Goal: Task Accomplishment & Management: Manage account settings

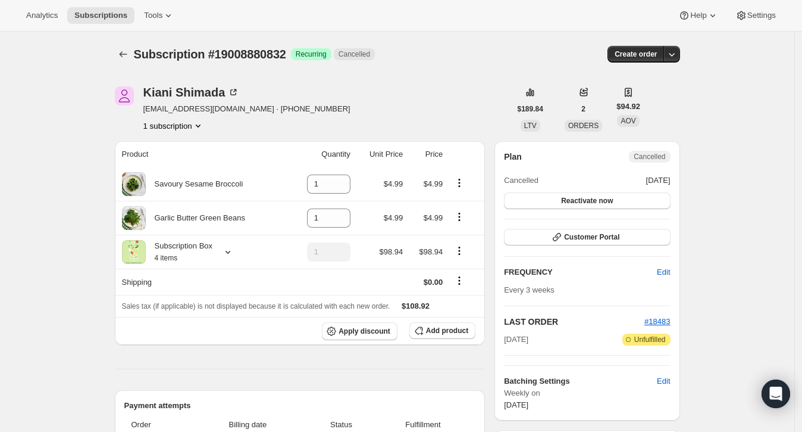
click at [124, 54] on icon "Subscriptions" at bounding box center [123, 54] width 8 height 6
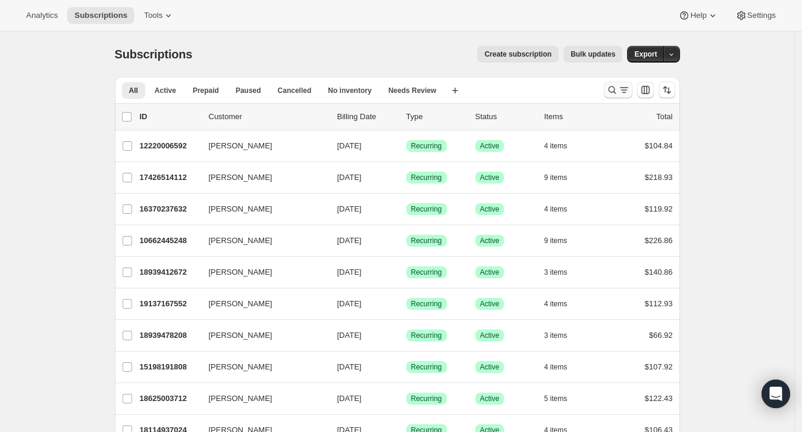
click at [617, 89] on icon "Search and filter results" at bounding box center [613, 90] width 12 height 12
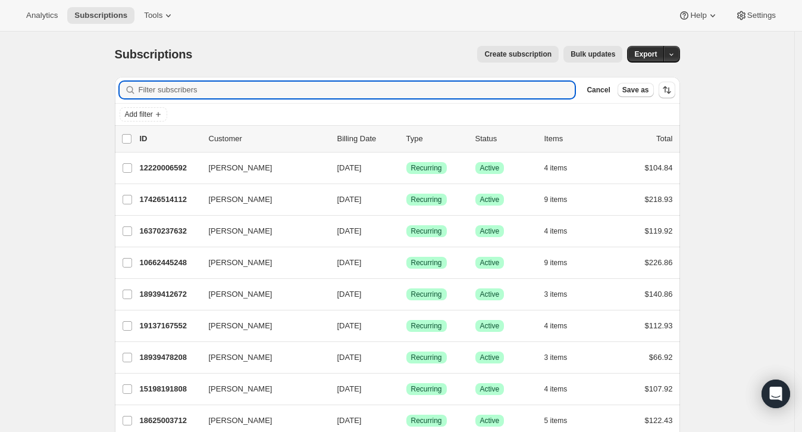
paste input "andreadicostanzo@gmail.com"
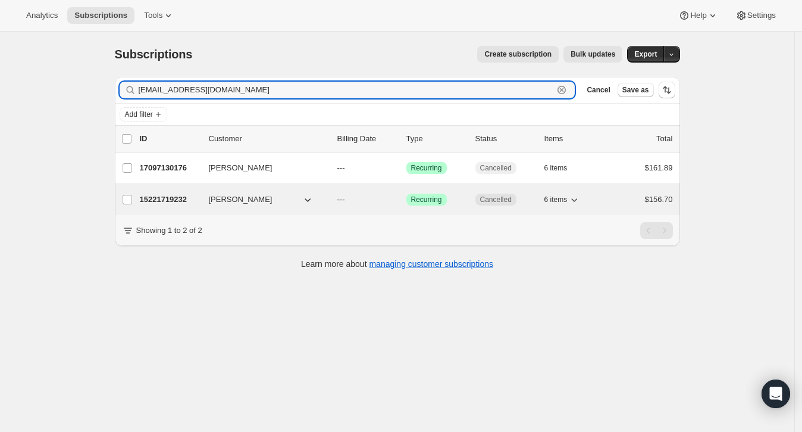
type input "andreadicostanzo@gmail.com"
click at [164, 193] on p "15221719232" at bounding box center [170, 199] width 60 height 12
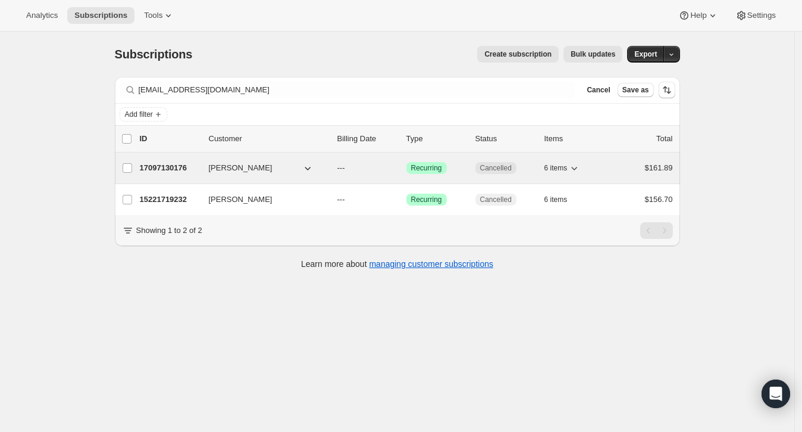
click at [183, 168] on p "17097130176" at bounding box center [170, 168] width 60 height 12
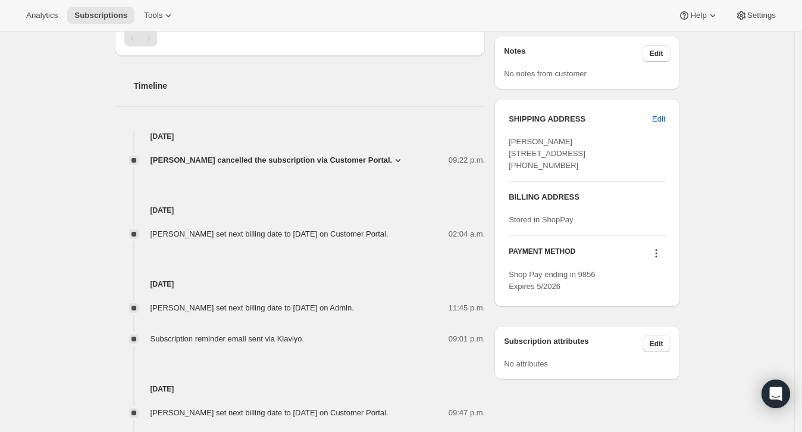
scroll to position [394, 0]
click at [564, 137] on span "Andrea Di Costanzo 1 Helston Crescent Whitby ON, L1M 2J9 Canada +14165230533" at bounding box center [547, 153] width 77 height 33
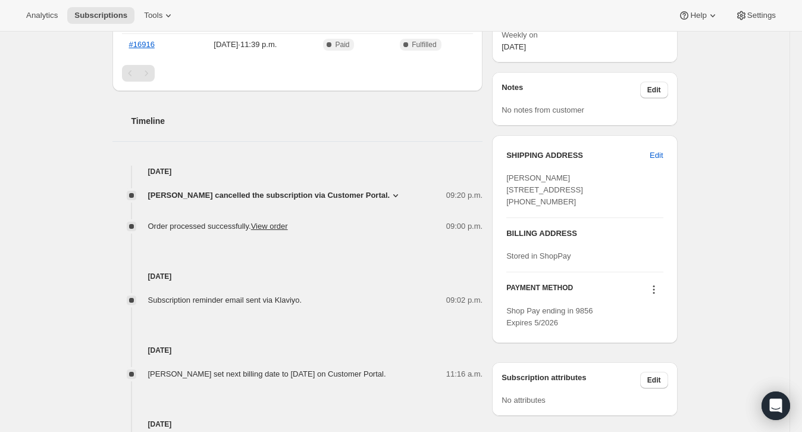
scroll to position [368, 0]
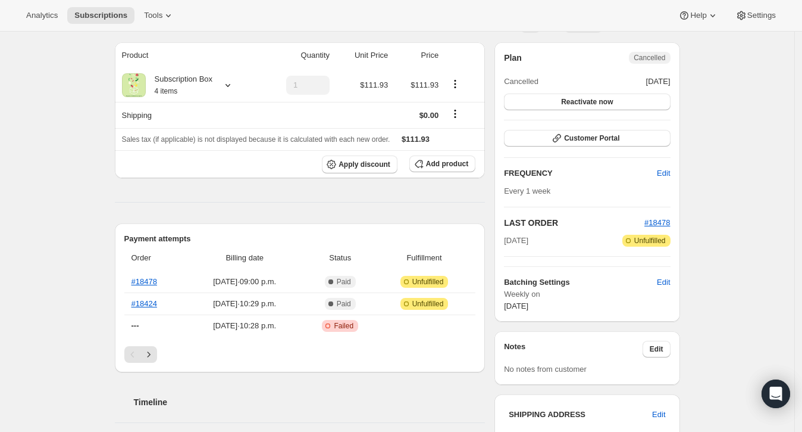
scroll to position [95, 0]
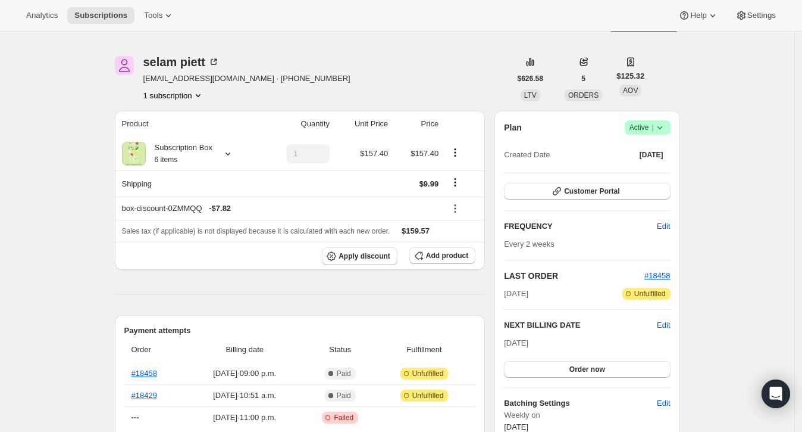
scroll to position [102, 0]
